Goal: Task Accomplishment & Management: Manage account settings

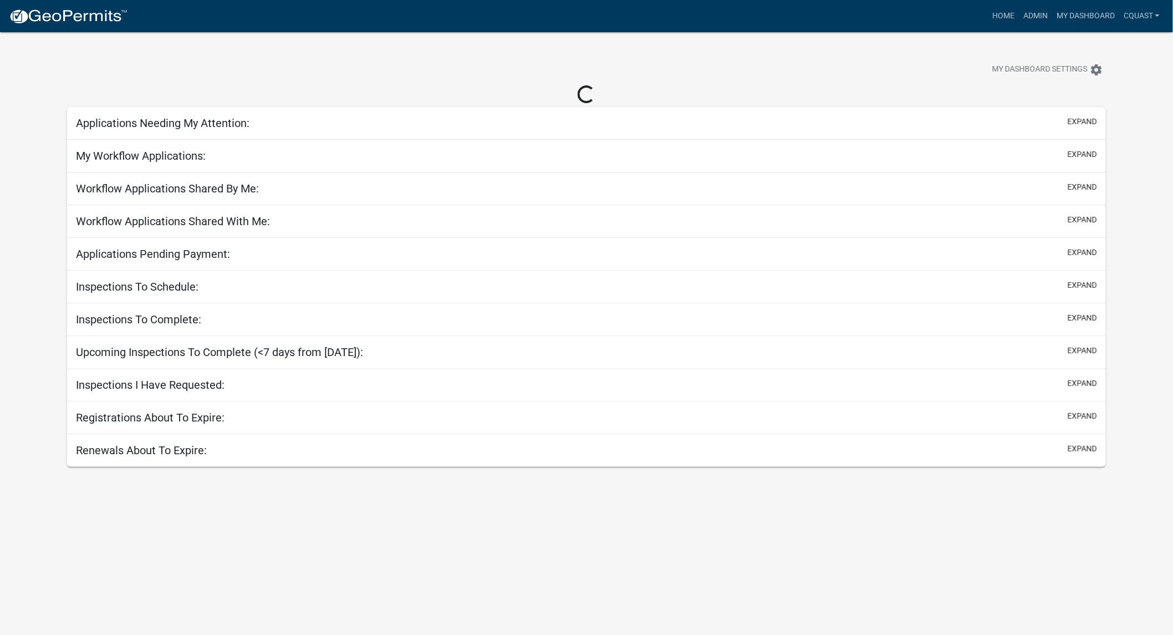
select select "1: 25"
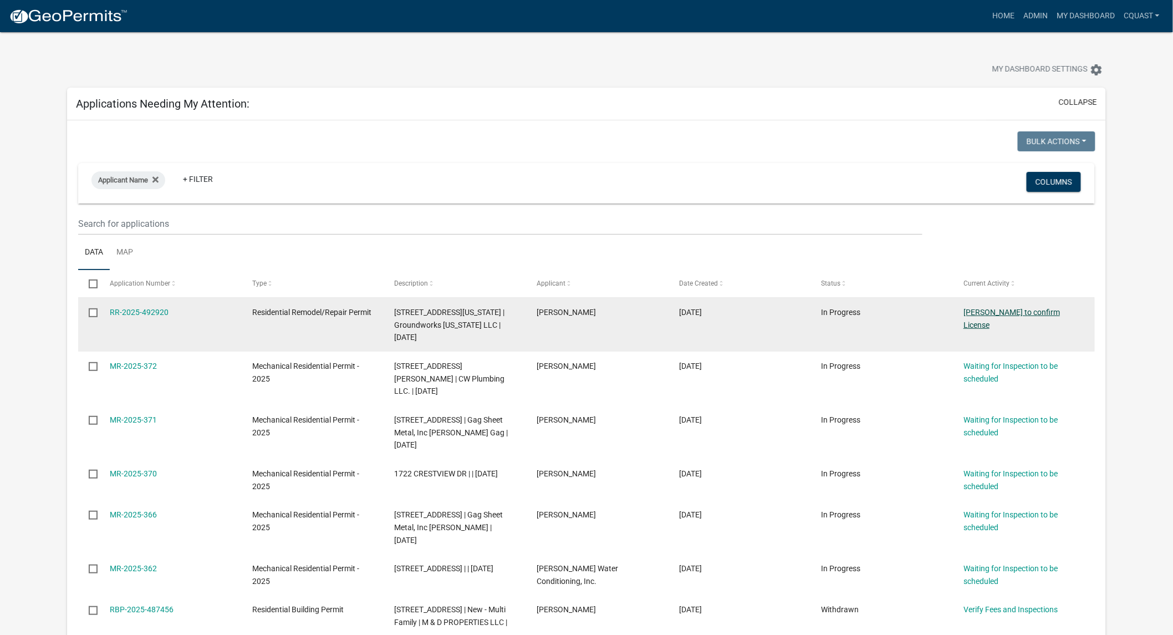
click at [1029, 311] on link "Beth to confirm License" at bounding box center [1012, 319] width 96 height 22
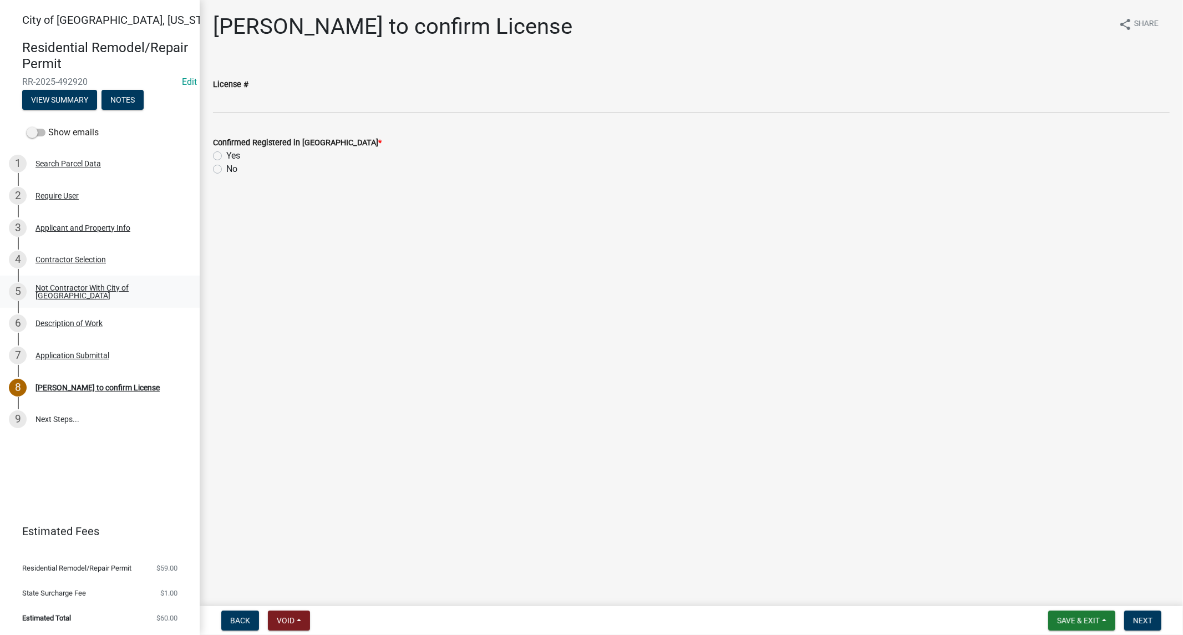
click at [95, 293] on div "Not Contractor With City of New Ulm" at bounding box center [108, 292] width 146 height 16
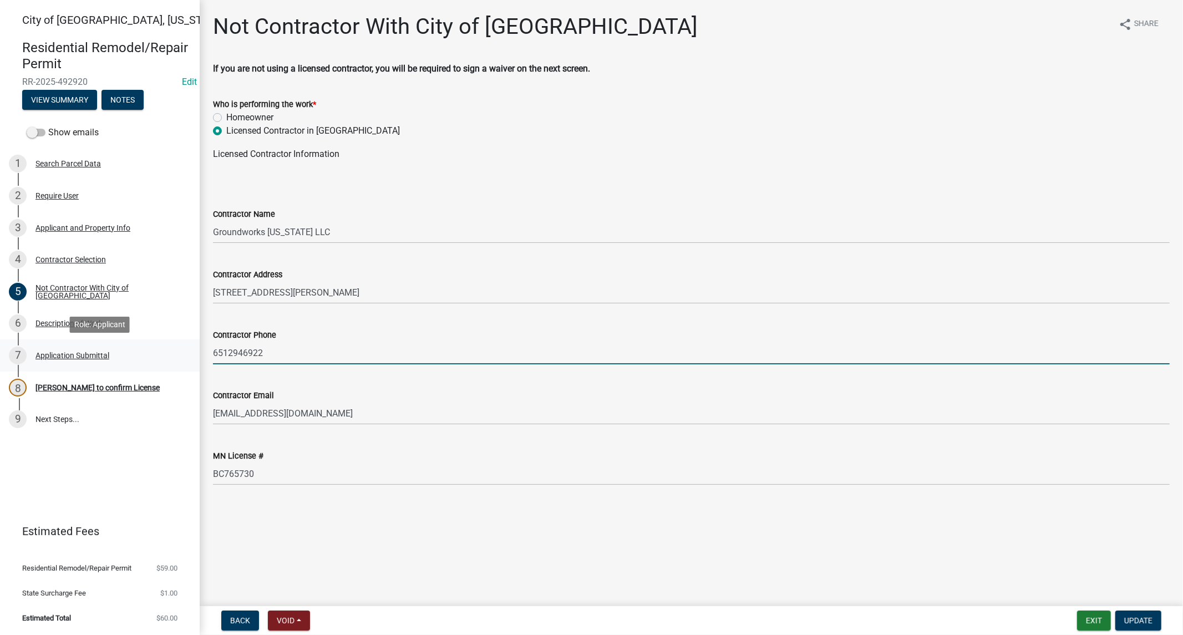
drag, startPoint x: 289, startPoint y: 356, endPoint x: 198, endPoint y: 349, distance: 91.8
click at [198, 349] on div "City of New Ulm, Minnesota Residential Remodel/Repair Permit RR-2025-492920 Edi…" at bounding box center [591, 317] width 1183 height 635
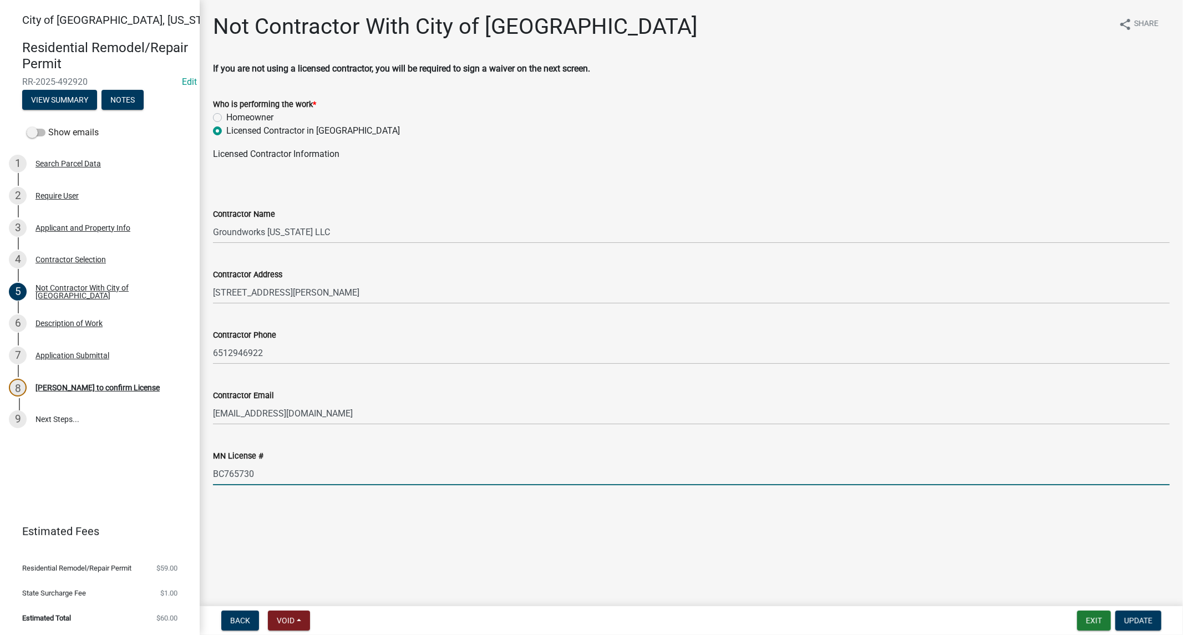
drag, startPoint x: 273, startPoint y: 479, endPoint x: 206, endPoint y: 479, distance: 67.1
click at [206, 479] on div "MN License # BC765730" at bounding box center [691, 460] width 973 height 52
click at [111, 385] on div "Beth to confirm License" at bounding box center [97, 388] width 124 height 8
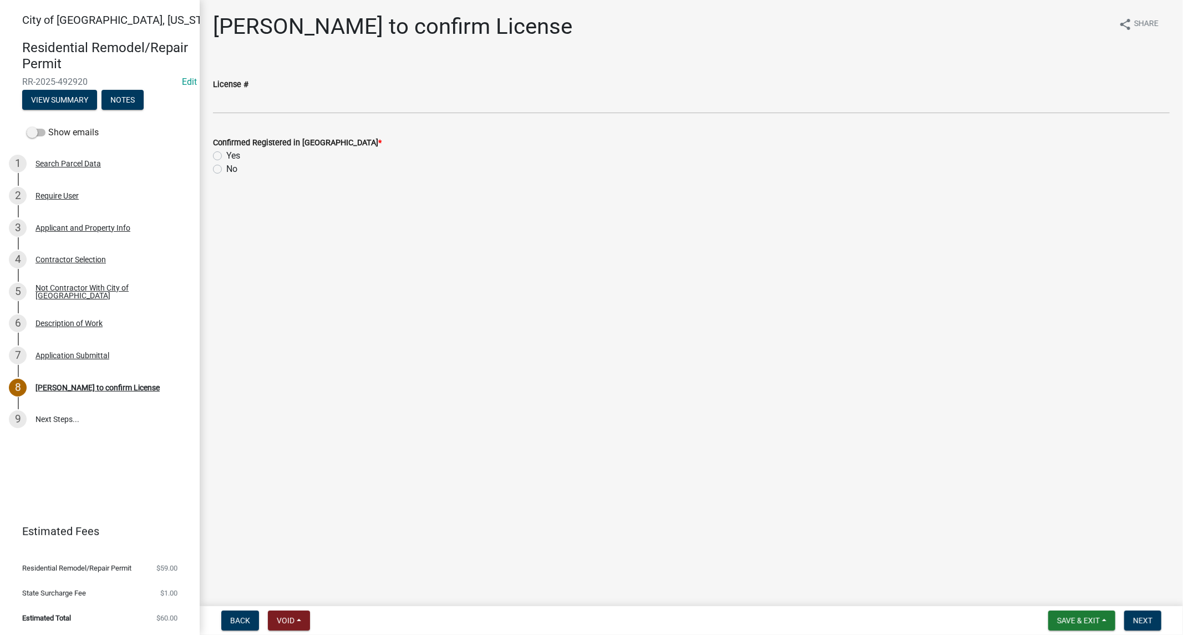
drag, startPoint x: 268, startPoint y: 118, endPoint x: 259, endPoint y: 106, distance: 14.2
click at [265, 114] on wm-data-entity-input "License #" at bounding box center [691, 92] width 956 height 60
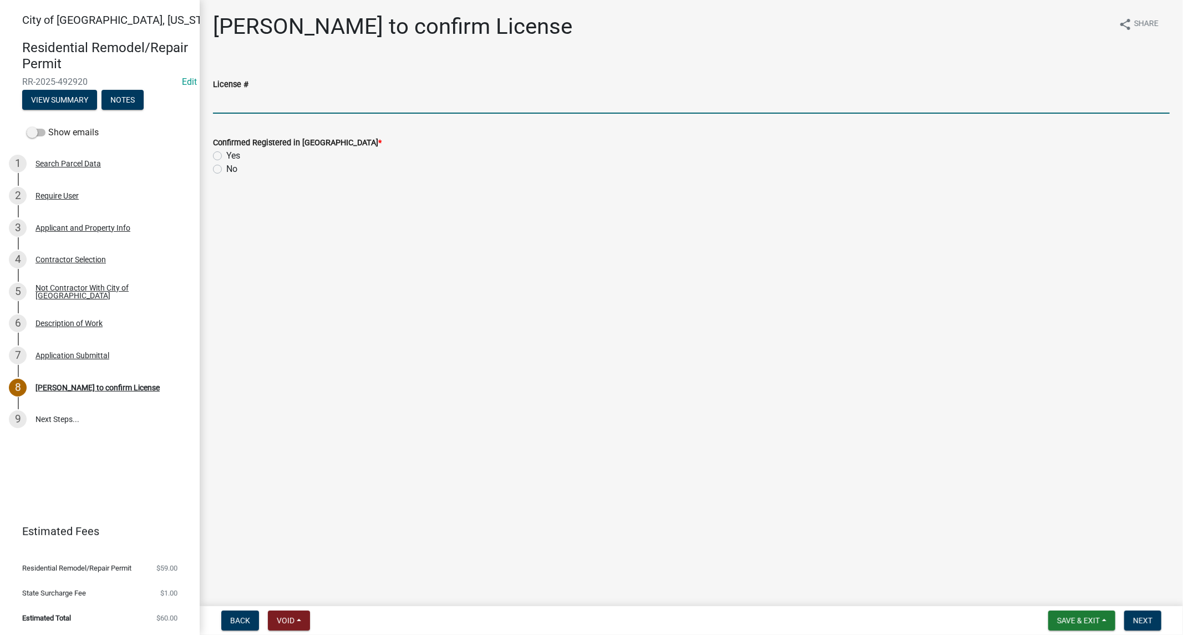
click at [259, 106] on input "License #" at bounding box center [691, 102] width 956 height 23
paste input "BC765730"
type input "BC765730"
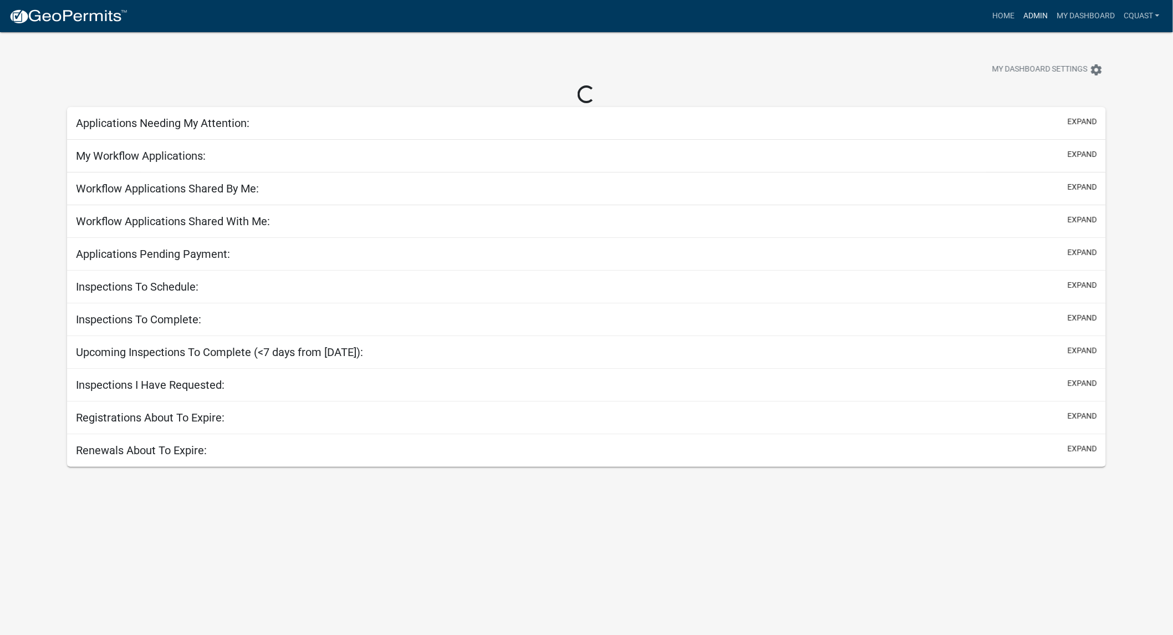
click at [1043, 19] on link "Admin" at bounding box center [1035, 16] width 33 height 21
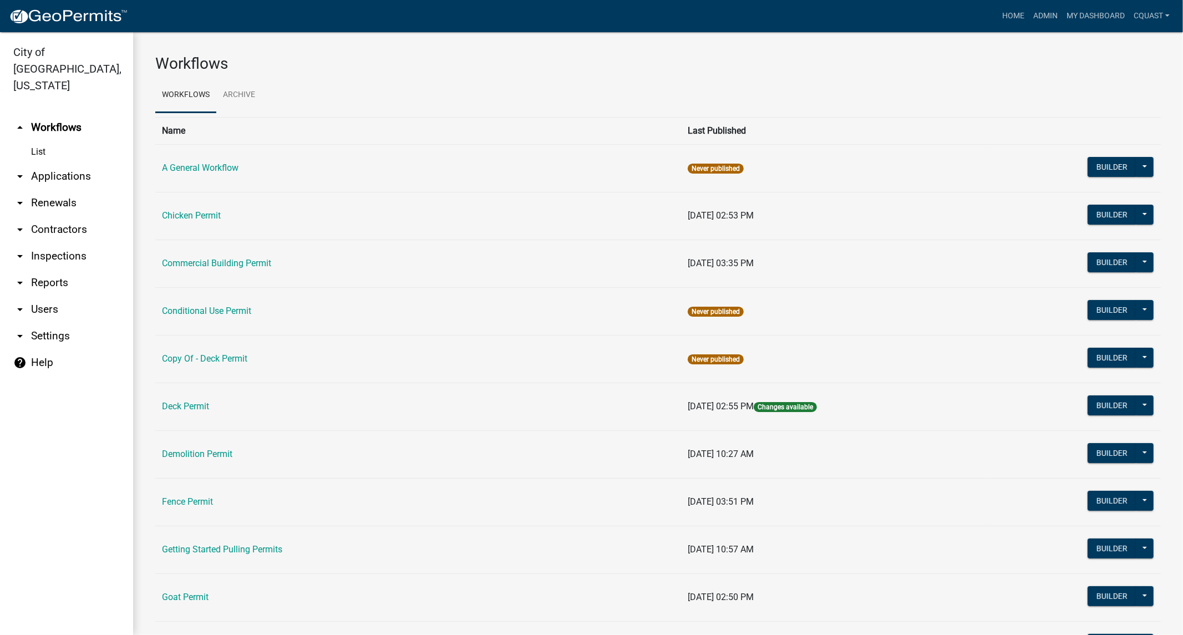
click at [50, 269] on link "arrow_drop_down Reports" at bounding box center [66, 282] width 133 height 27
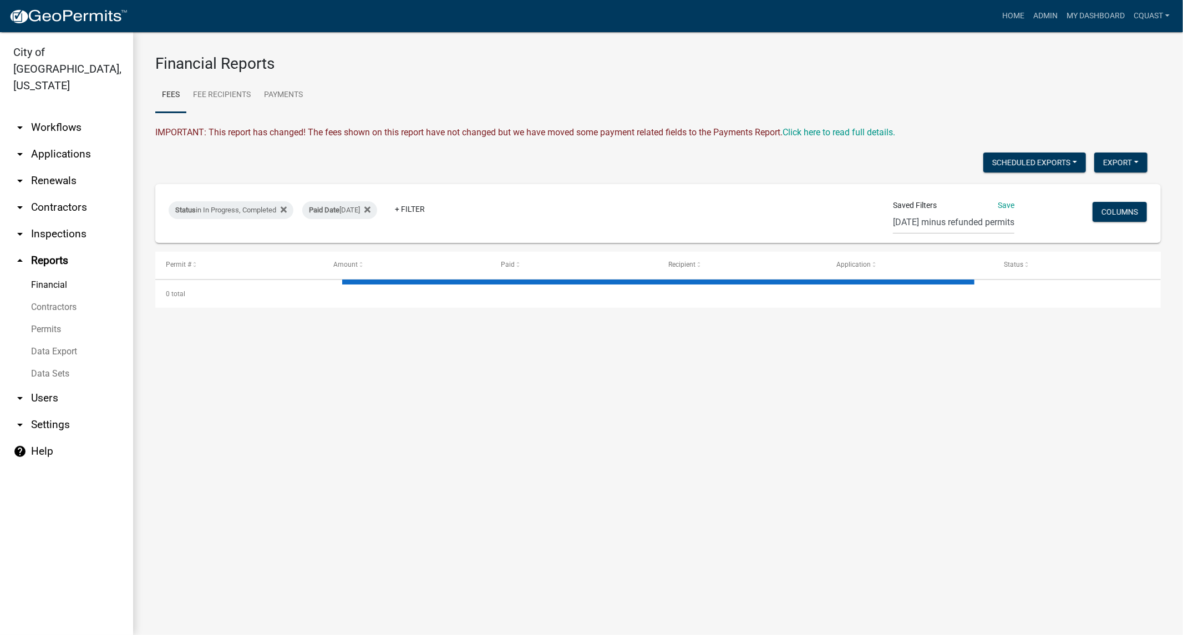
click at [50, 274] on link "Financial" at bounding box center [66, 285] width 133 height 22
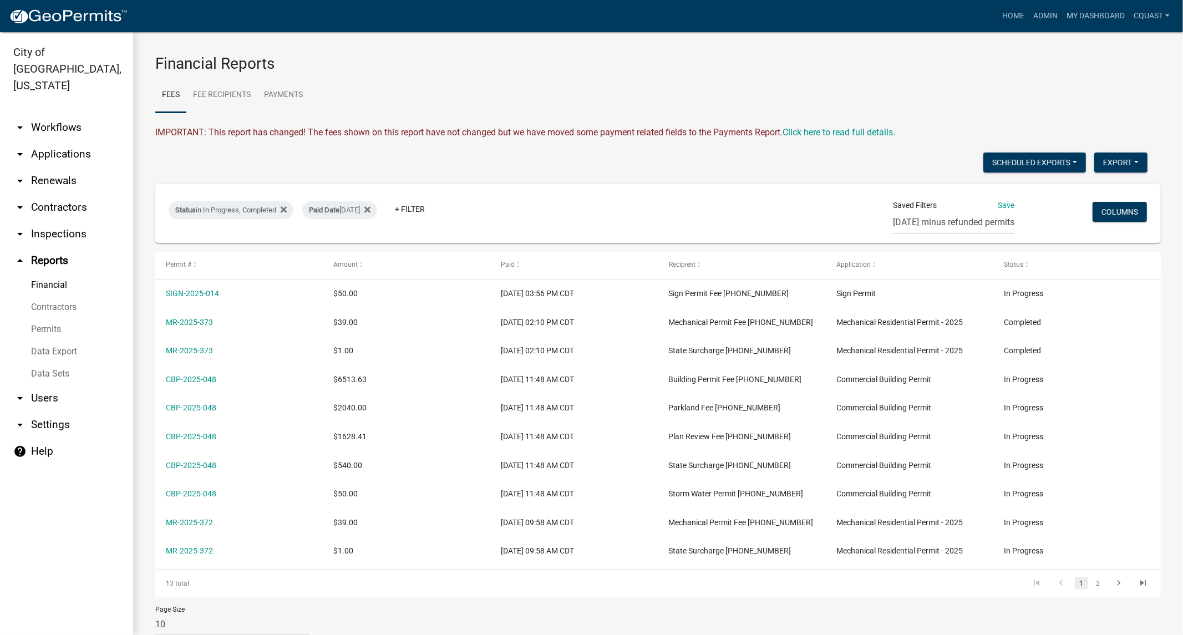
click at [57, 274] on link "Financial" at bounding box center [66, 285] width 133 height 22
click at [53, 340] on link "Data Export" at bounding box center [66, 351] width 133 height 22
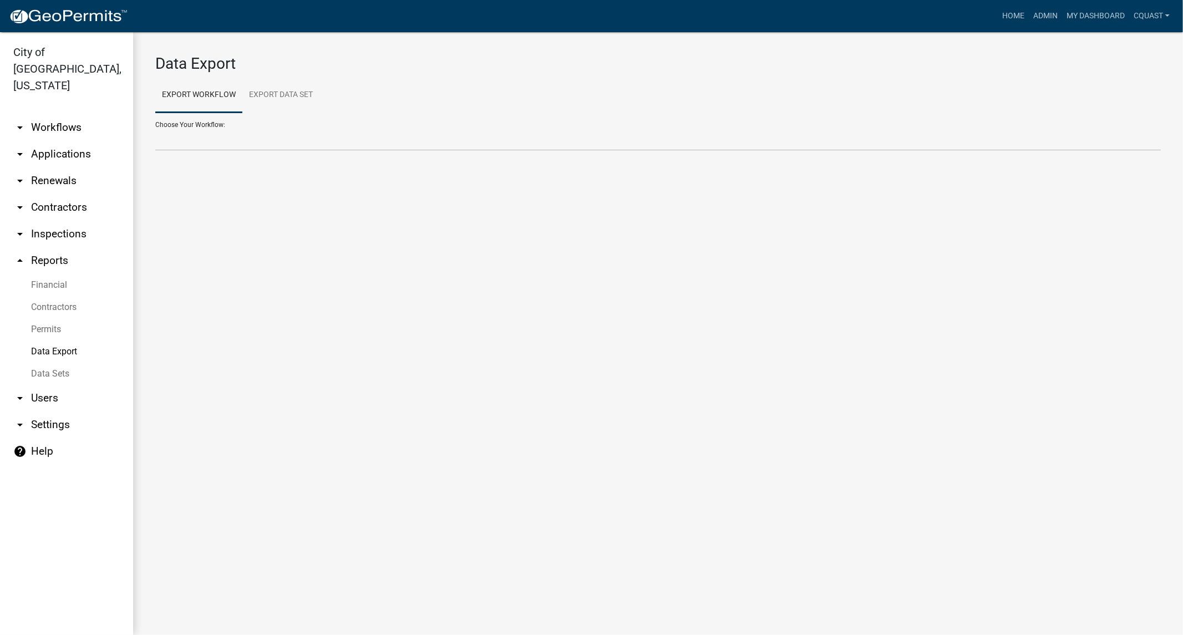
click at [56, 274] on link "Financial" at bounding box center [66, 285] width 133 height 22
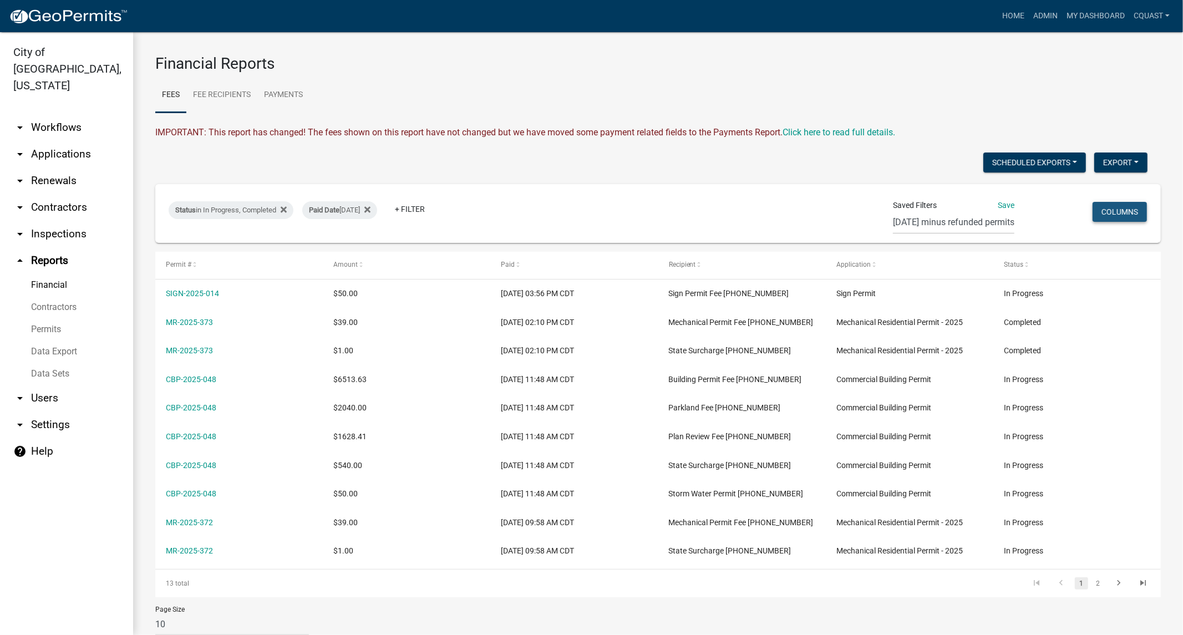
click at [1109, 212] on button "Columns" at bounding box center [1119, 212] width 54 height 20
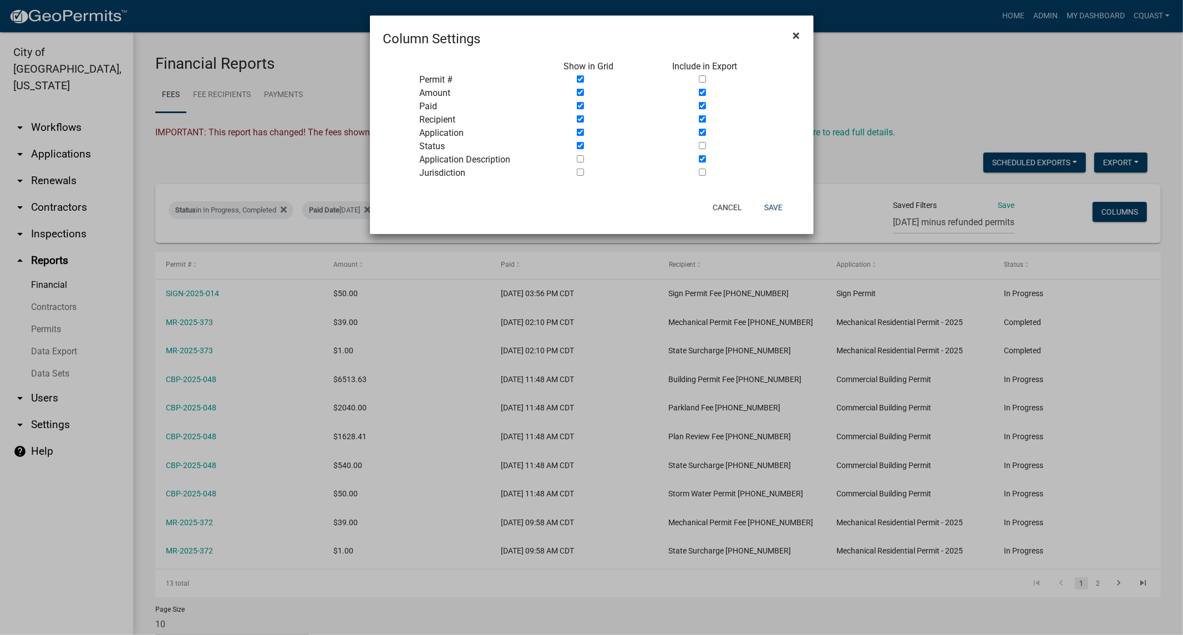
click at [794, 38] on span "×" at bounding box center [796, 36] width 7 height 16
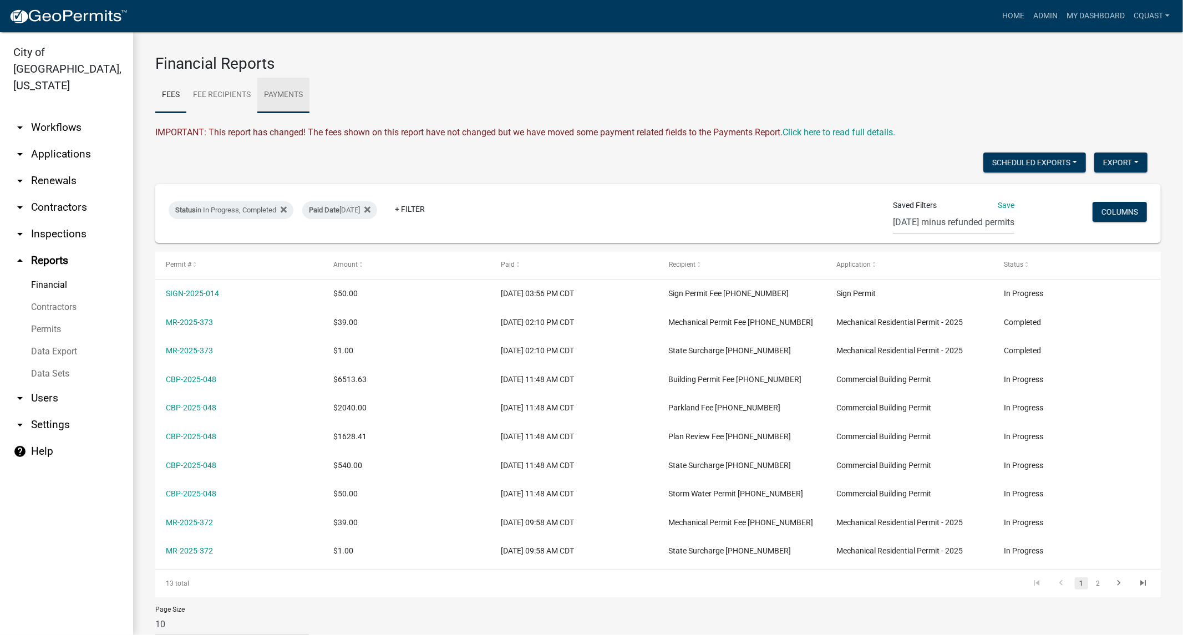
click at [292, 95] on link "Payments" at bounding box center [283, 95] width 52 height 35
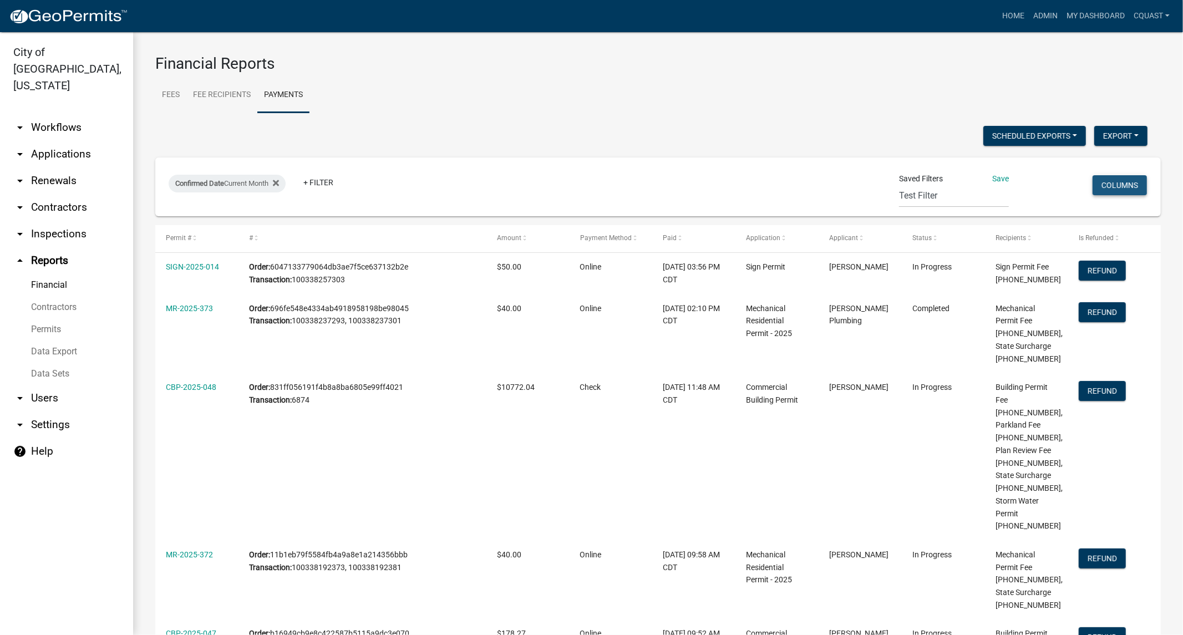
click at [1107, 189] on button "Columns" at bounding box center [1119, 185] width 54 height 20
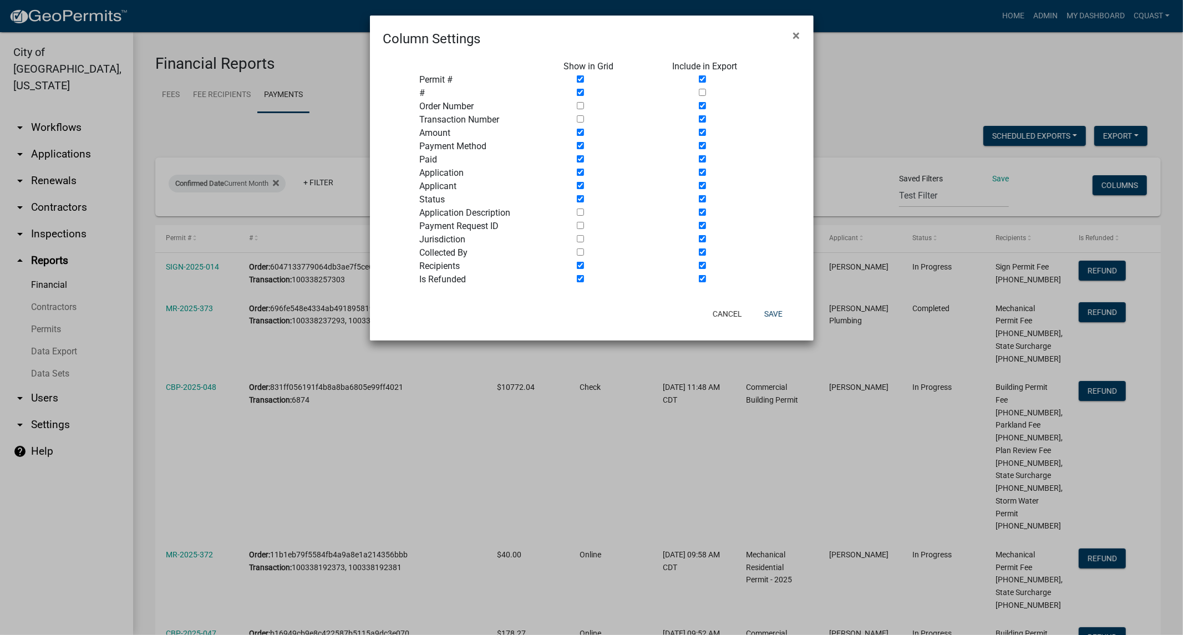
click at [583, 279] on input "checkbox" at bounding box center [580, 278] width 7 height 7
checkbox input "false"
click at [578, 263] on input "checkbox" at bounding box center [580, 265] width 7 height 7
checkbox input "false"
click at [595, 317] on div "Cancel Save" at bounding box center [663, 313] width 273 height 29
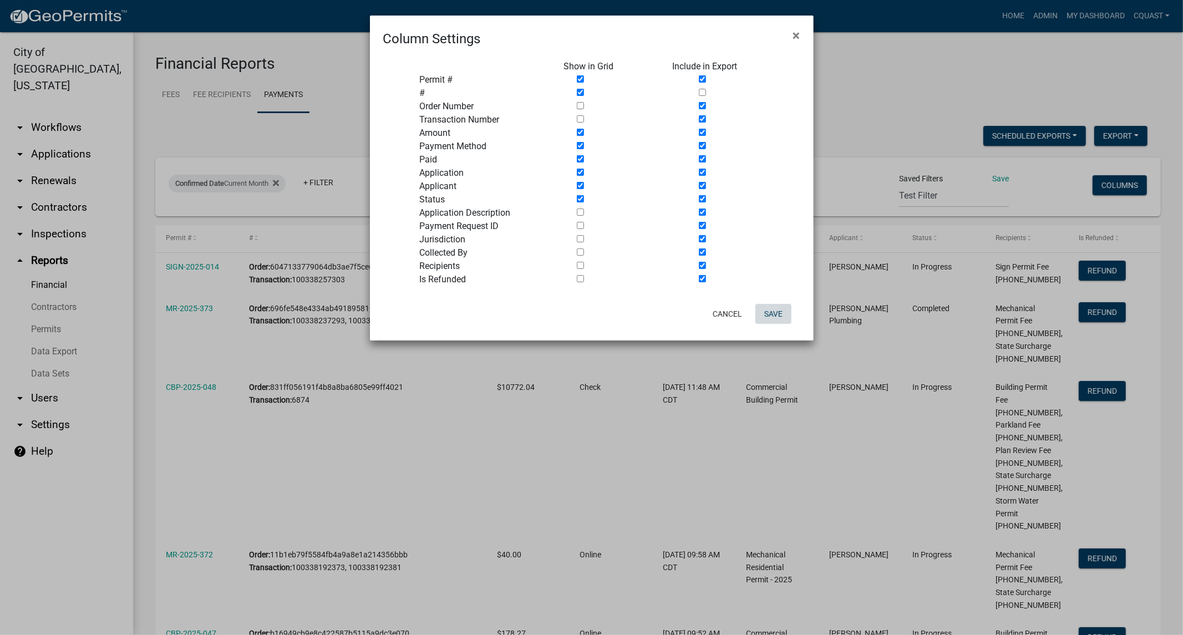
click at [782, 312] on button "Save" at bounding box center [773, 314] width 36 height 20
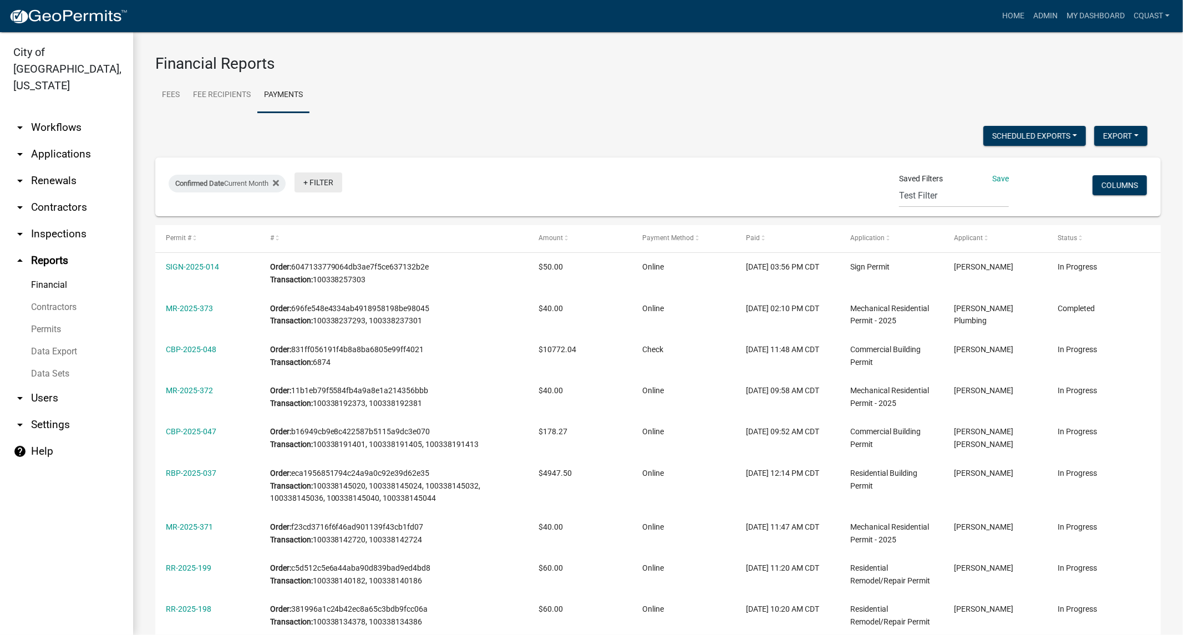
click at [315, 185] on link "+ Filter" at bounding box center [318, 182] width 48 height 20
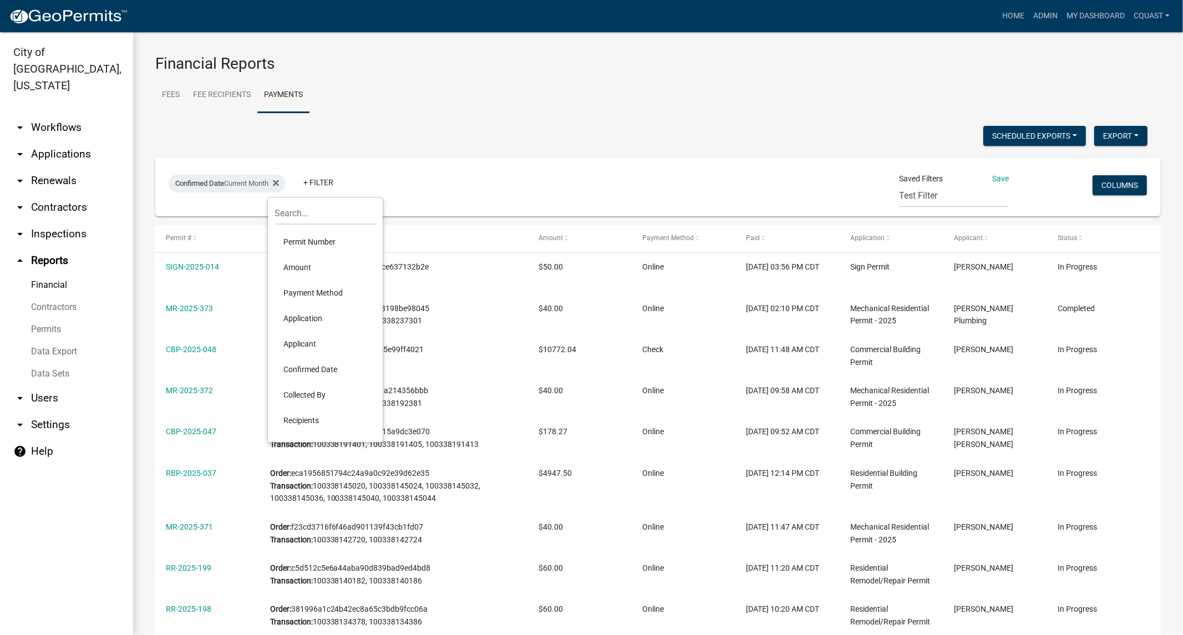
click at [314, 271] on li "Amount" at bounding box center [324, 268] width 101 height 26
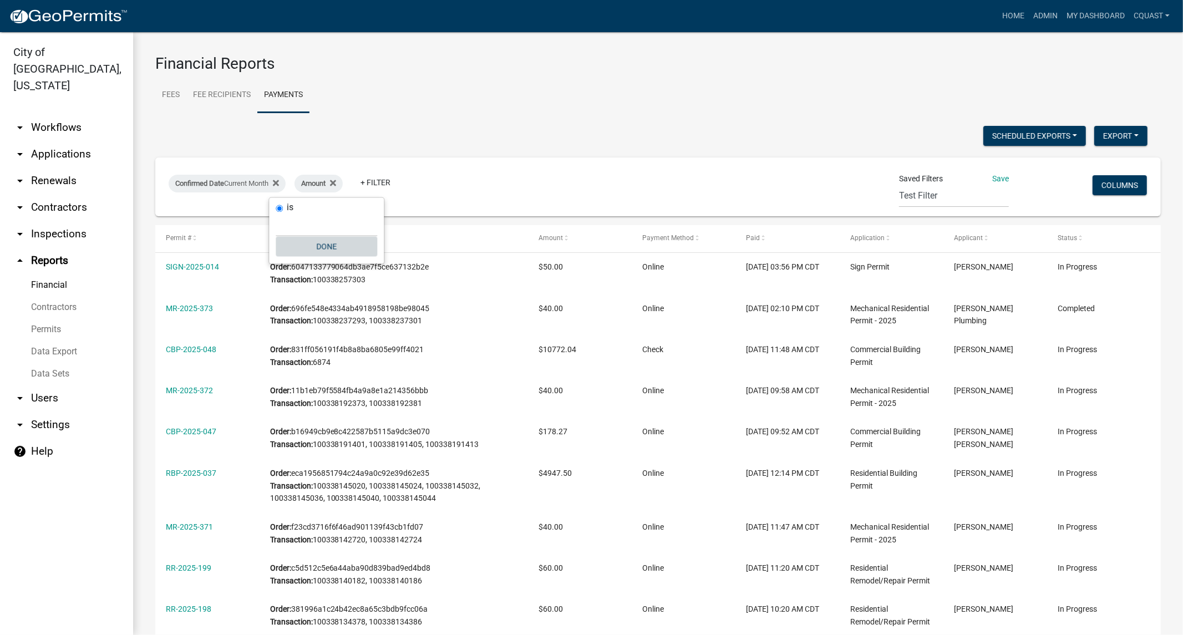
click at [319, 246] on button "Done" at bounding box center [326, 247] width 101 height 20
click at [1101, 185] on button "Columns" at bounding box center [1119, 185] width 54 height 20
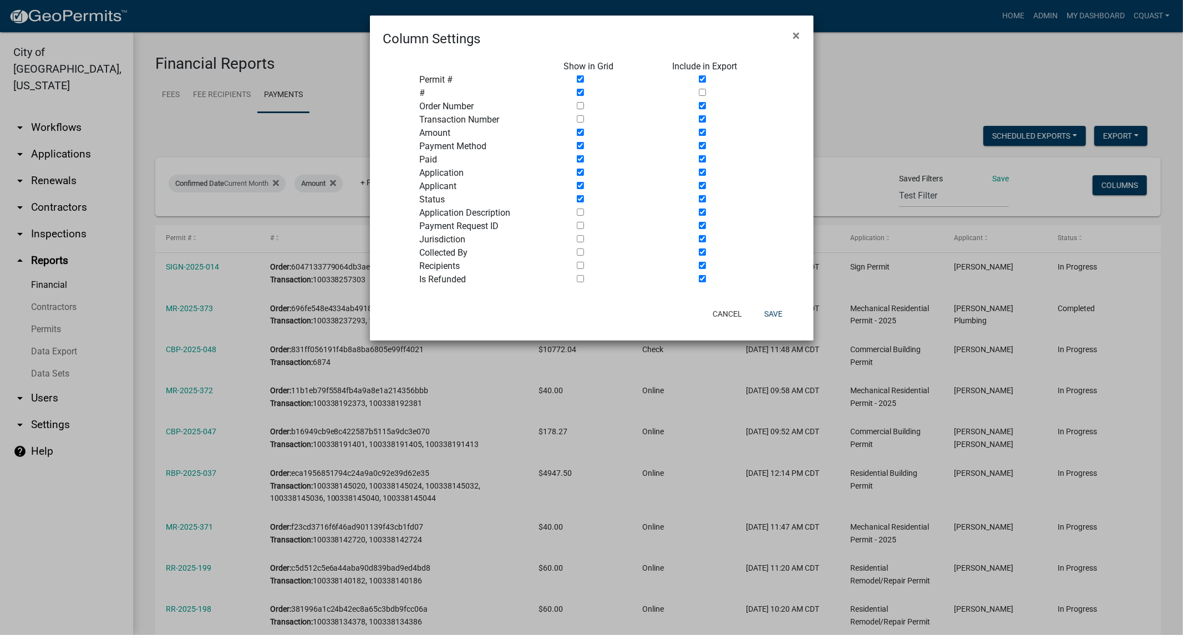
click at [577, 251] on input "checkbox" at bounding box center [580, 251] width 7 height 7
checkbox input "true"
click at [778, 312] on button "Save" at bounding box center [773, 314] width 36 height 20
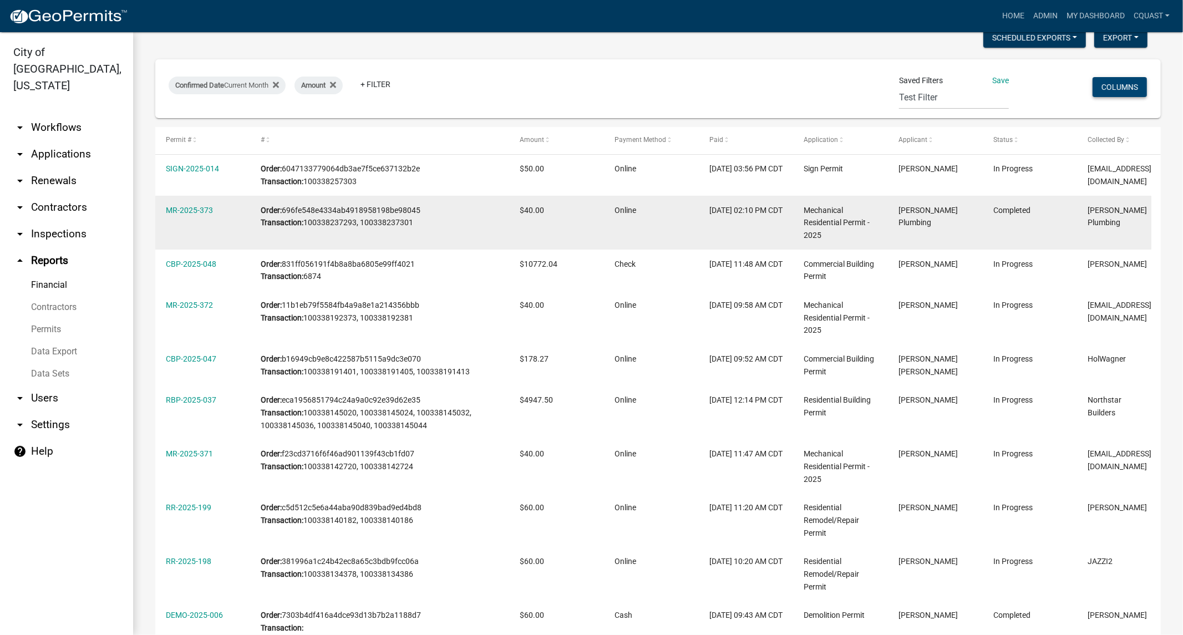
scroll to position [125, 0]
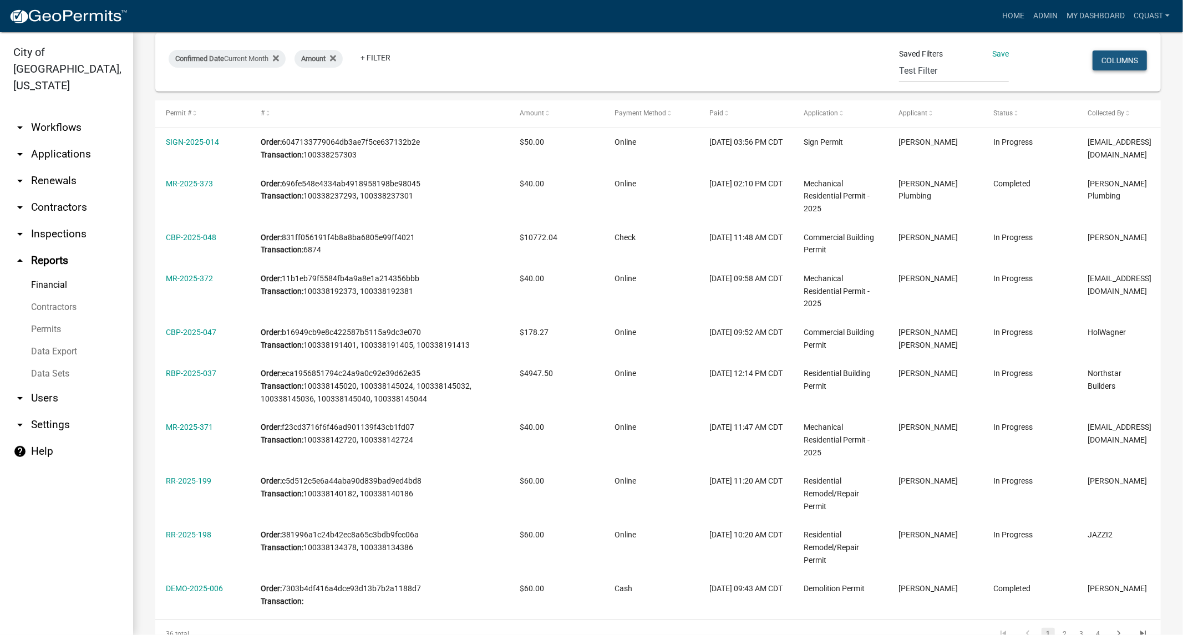
click at [1117, 64] on button "Columns" at bounding box center [1119, 60] width 54 height 20
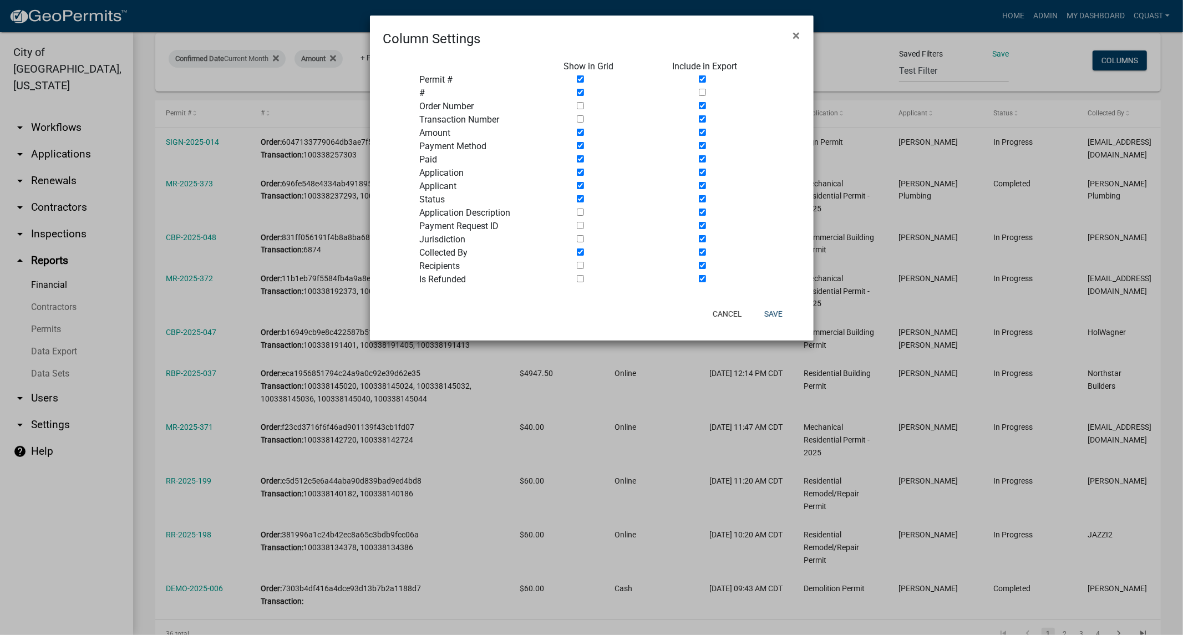
click at [580, 118] on input "checkbox" at bounding box center [580, 118] width 7 height 7
checkbox input "true"
click at [705, 106] on input "checkbox" at bounding box center [702, 105] width 7 height 7
checkbox input "false"
click at [705, 117] on input "checkbox" at bounding box center [702, 118] width 7 height 7
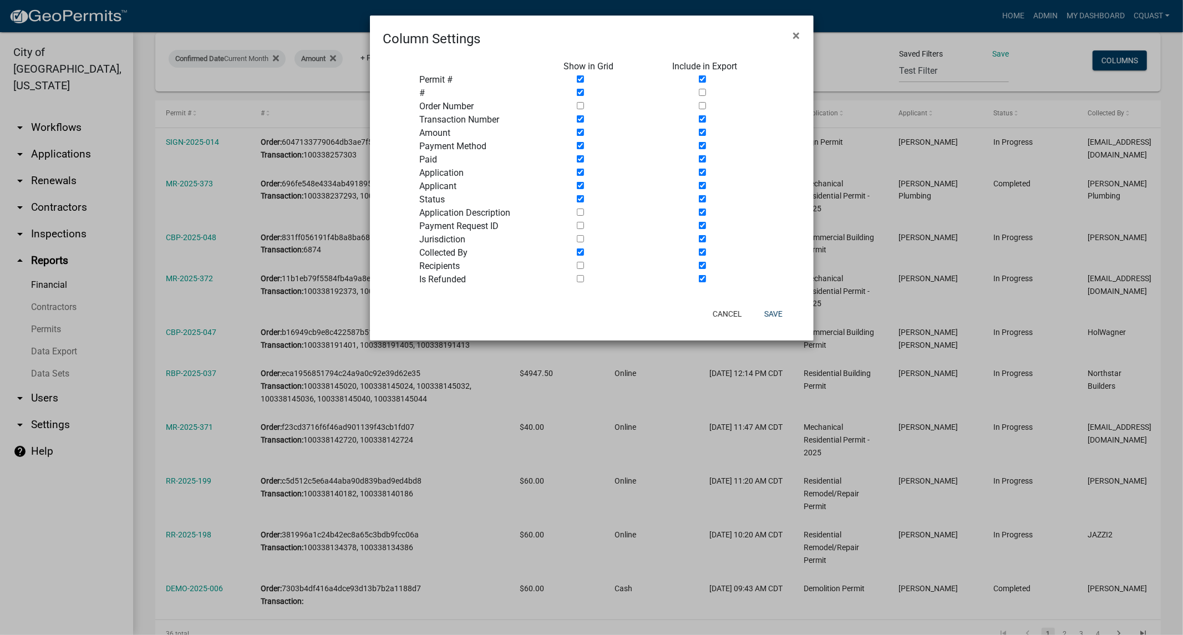
checkbox input "false"
drag, startPoint x: 702, startPoint y: 125, endPoint x: 714, endPoint y: 118, distance: 13.4
click at [702, 125] on div at bounding box center [718, 119] width 109 height 13
click at [795, 32] on span "×" at bounding box center [796, 36] width 7 height 16
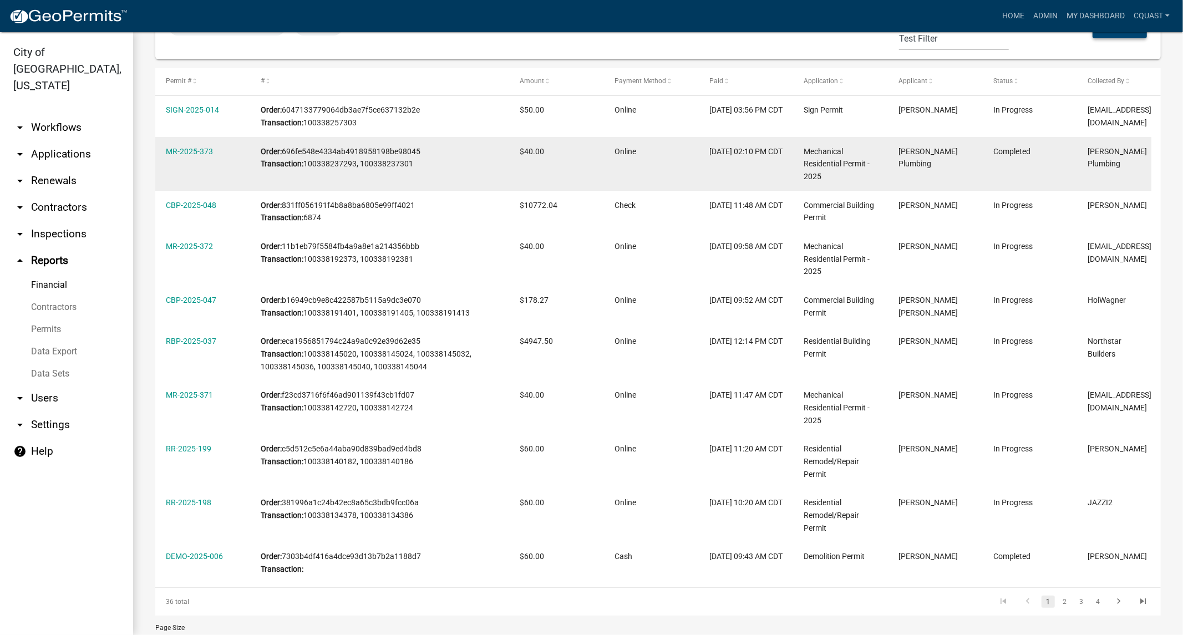
scroll to position [207, 0]
